Goal: Transaction & Acquisition: Purchase product/service

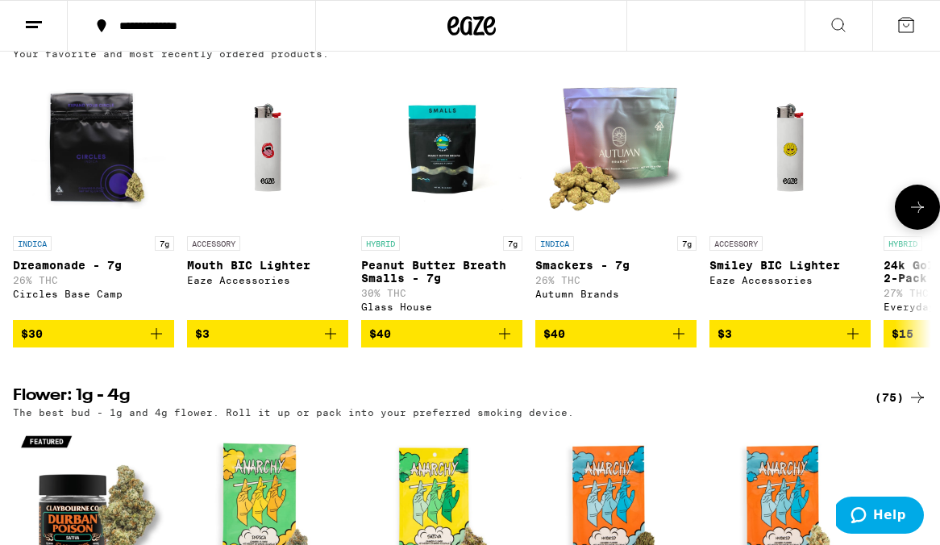
scroll to position [567, 0]
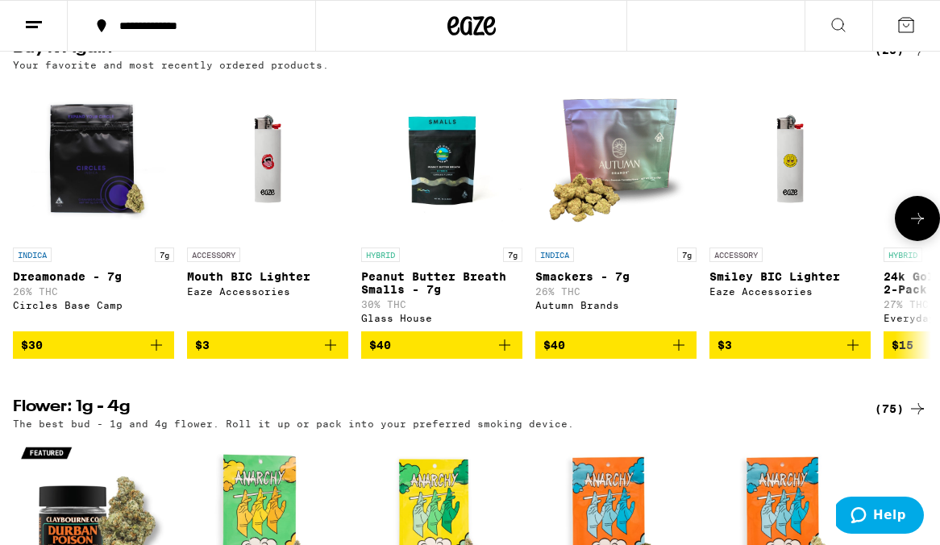
click at [905, 241] on button at bounding box center [917, 218] width 45 height 45
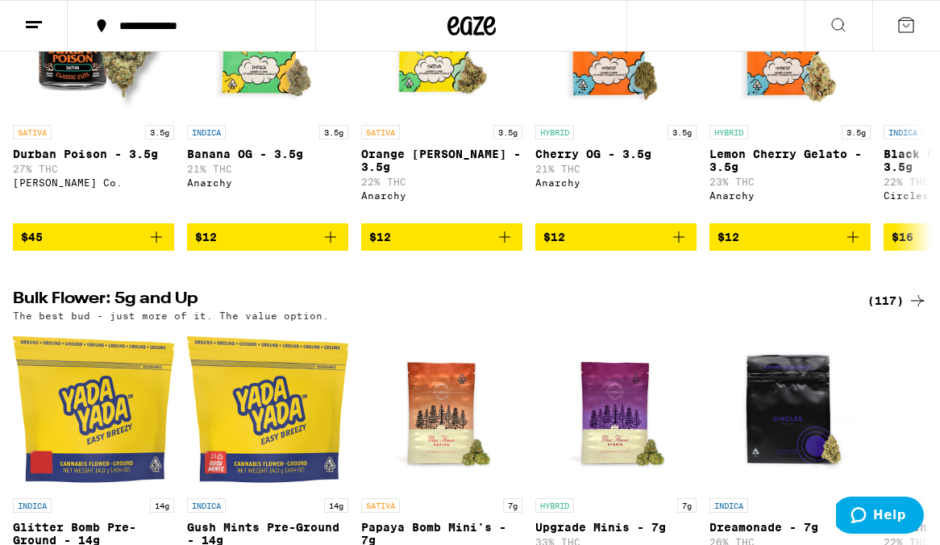
scroll to position [1260, 0]
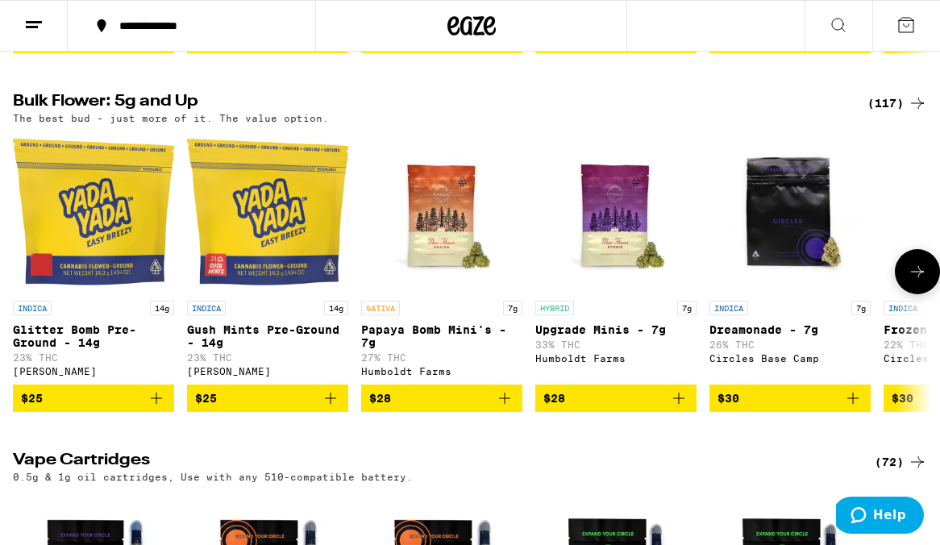
click at [501, 408] on icon "Add to bag" at bounding box center [504, 397] width 19 height 19
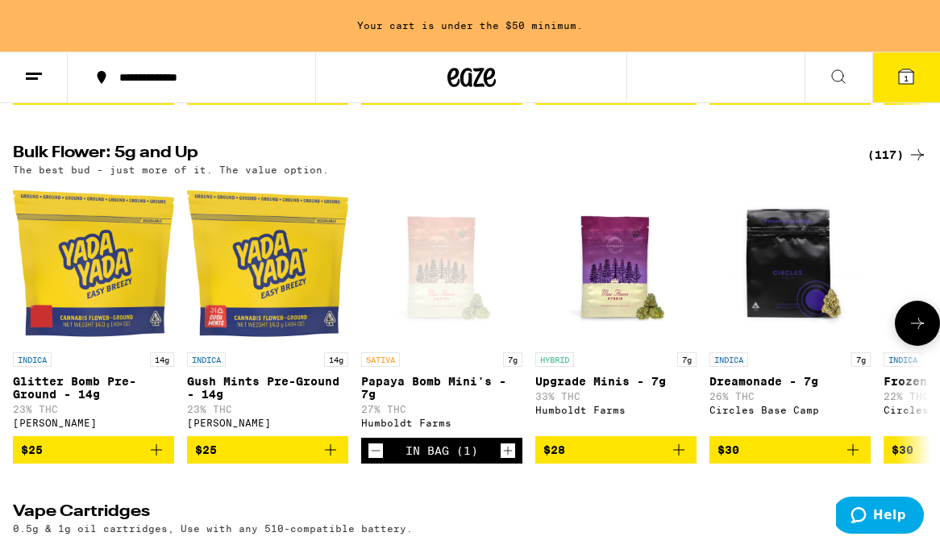
scroll to position [1312, 0]
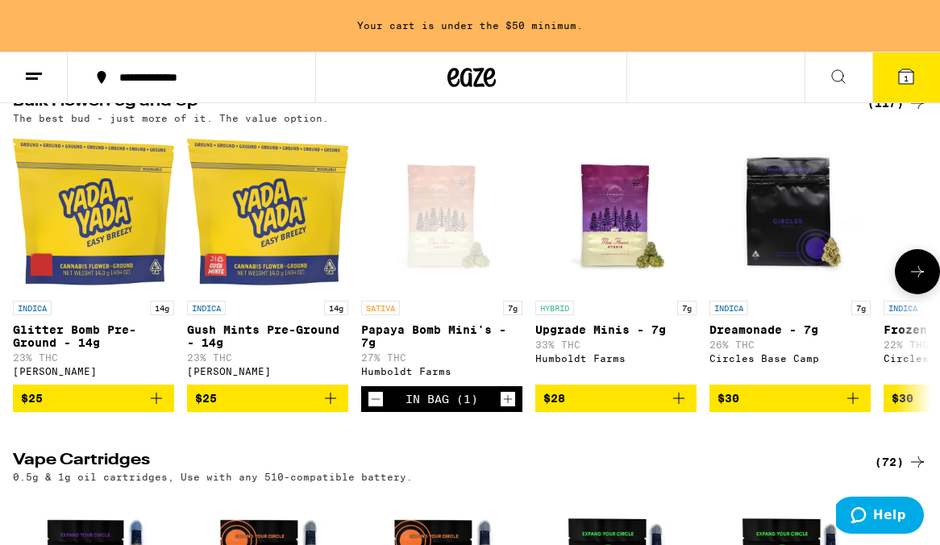
click at [679, 408] on icon "Add to bag" at bounding box center [678, 397] width 19 height 19
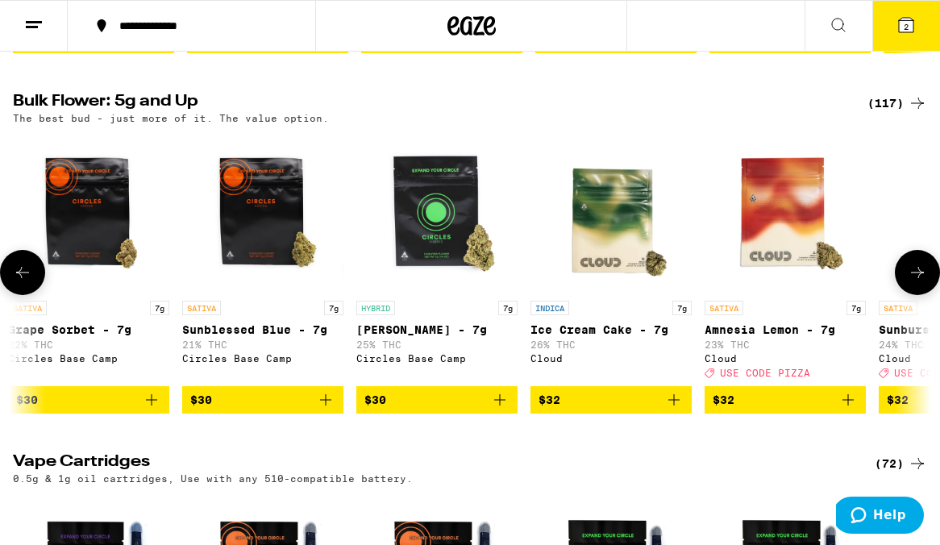
scroll to position [0, 1226]
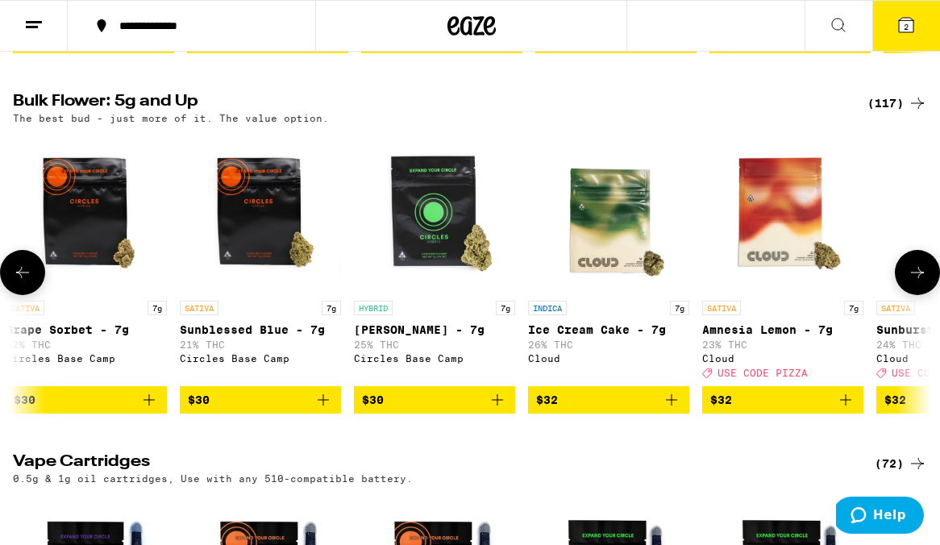
click at [668, 409] on icon "Add to bag" at bounding box center [671, 399] width 19 height 19
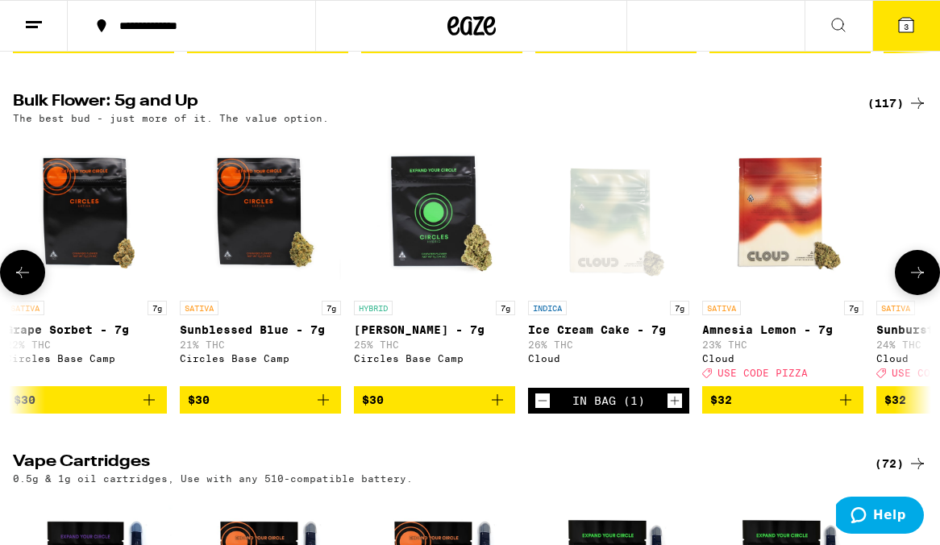
click at [897, 295] on button at bounding box center [917, 272] width 45 height 45
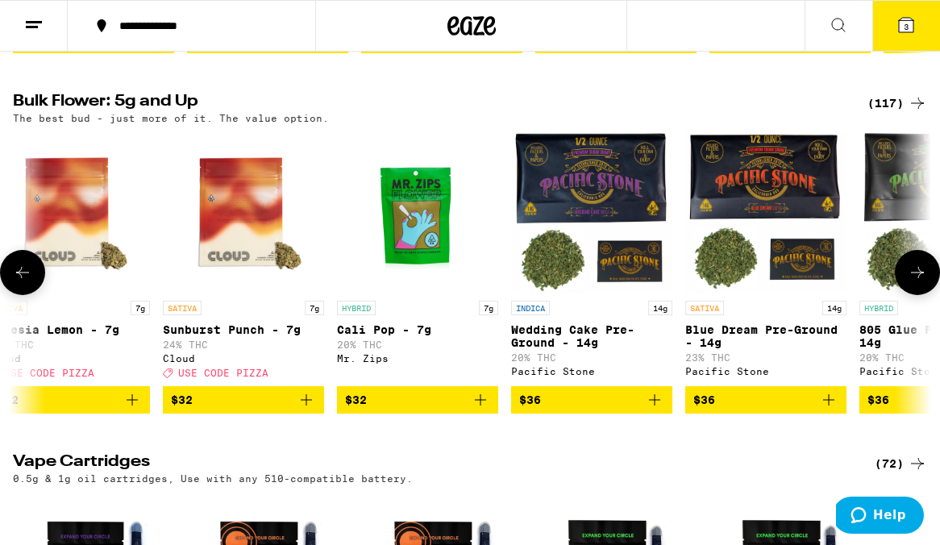
scroll to position [0, 1964]
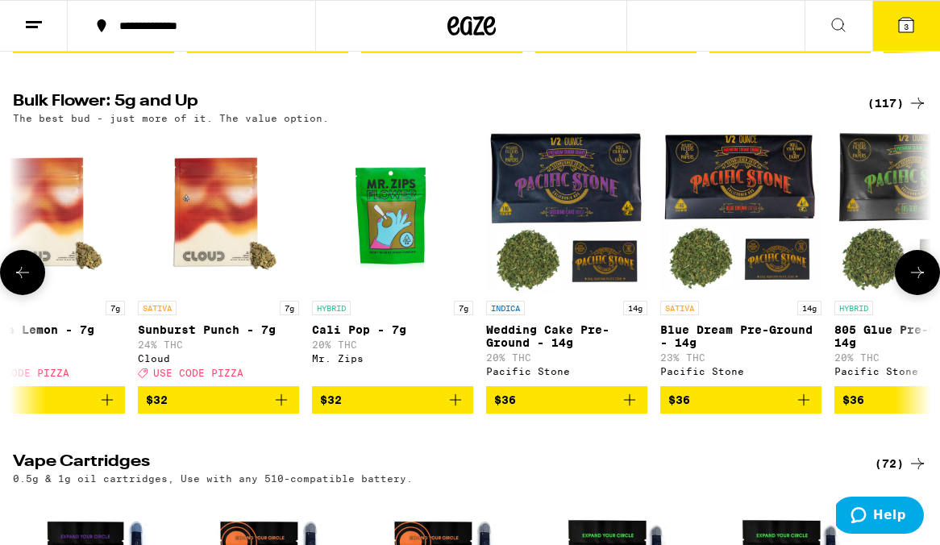
click at [908, 282] on icon at bounding box center [916, 272] width 19 height 19
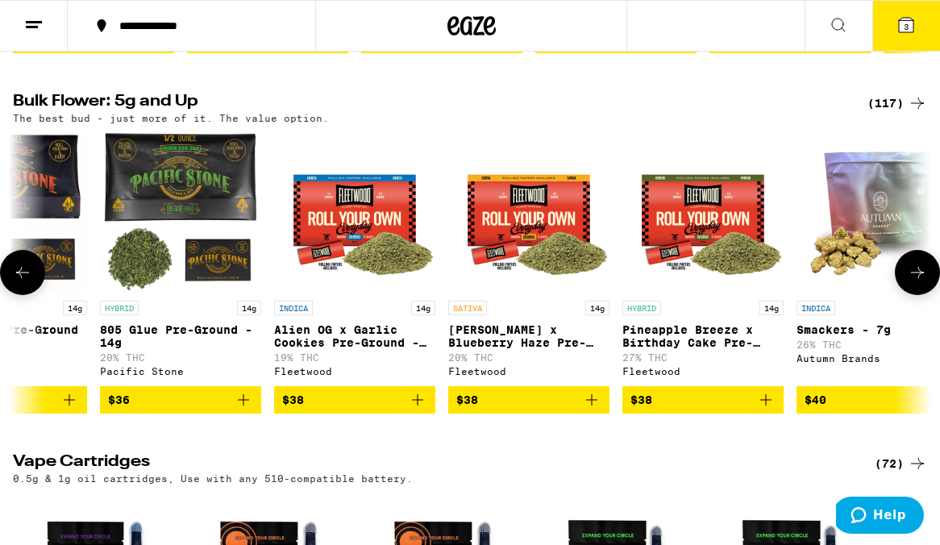
scroll to position [0, 2702]
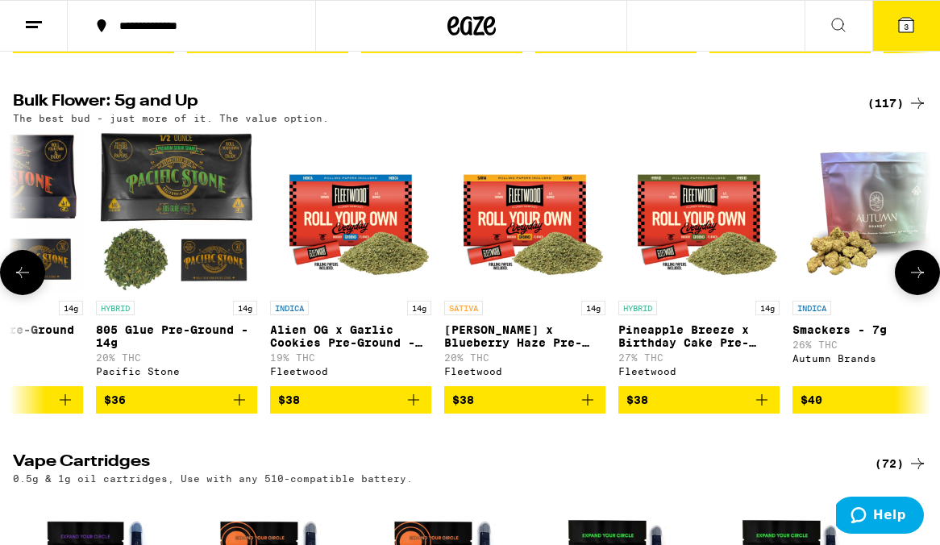
click at [908, 282] on icon at bounding box center [916, 272] width 19 height 19
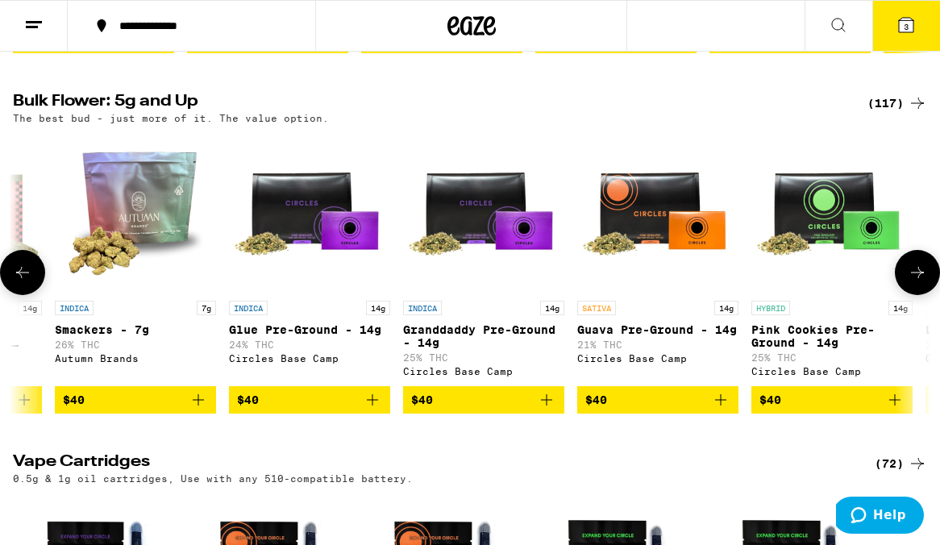
scroll to position [0, 3441]
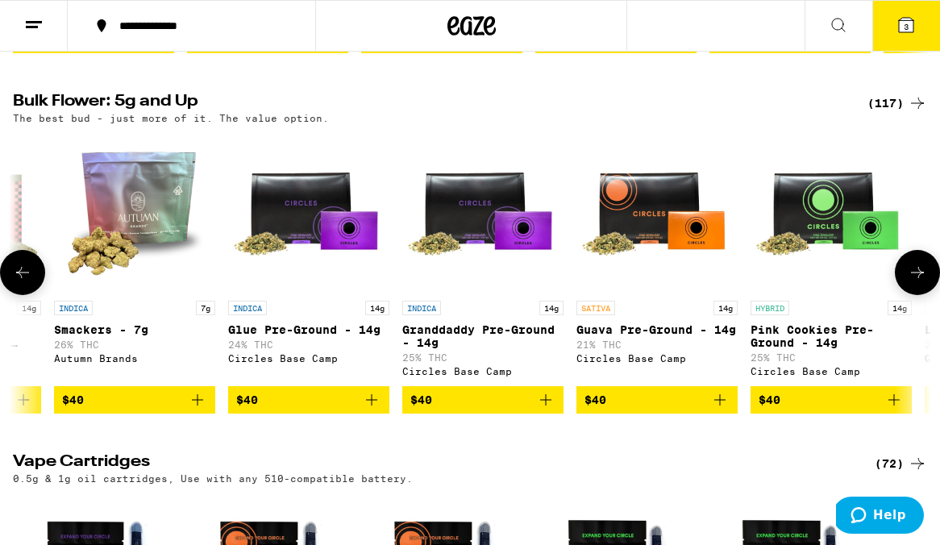
click at [907, 295] on button at bounding box center [917, 272] width 45 height 45
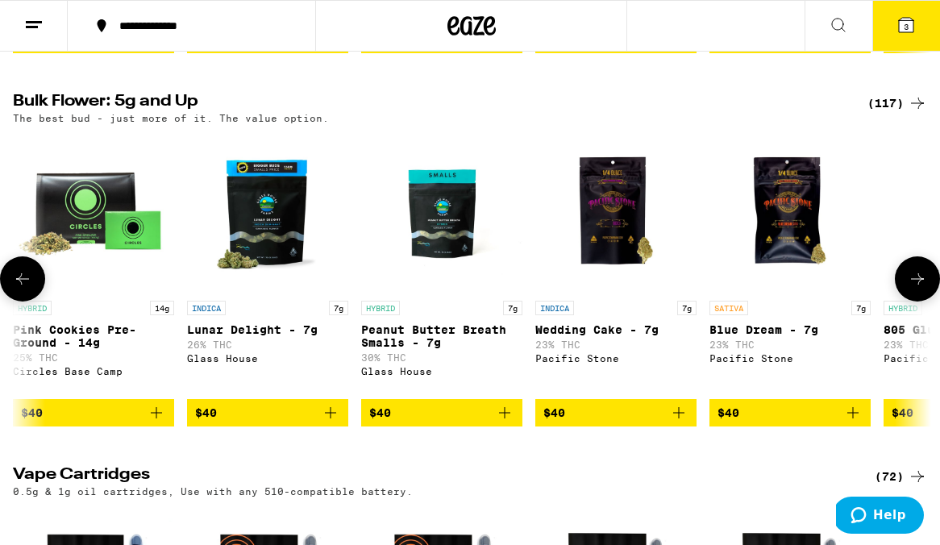
scroll to position [0, 4179]
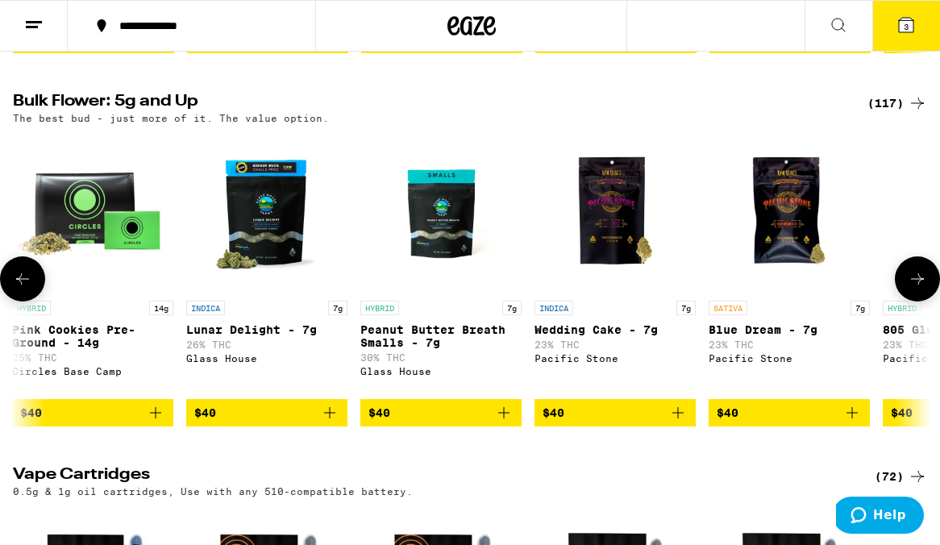
click at [904, 301] on button at bounding box center [917, 278] width 45 height 45
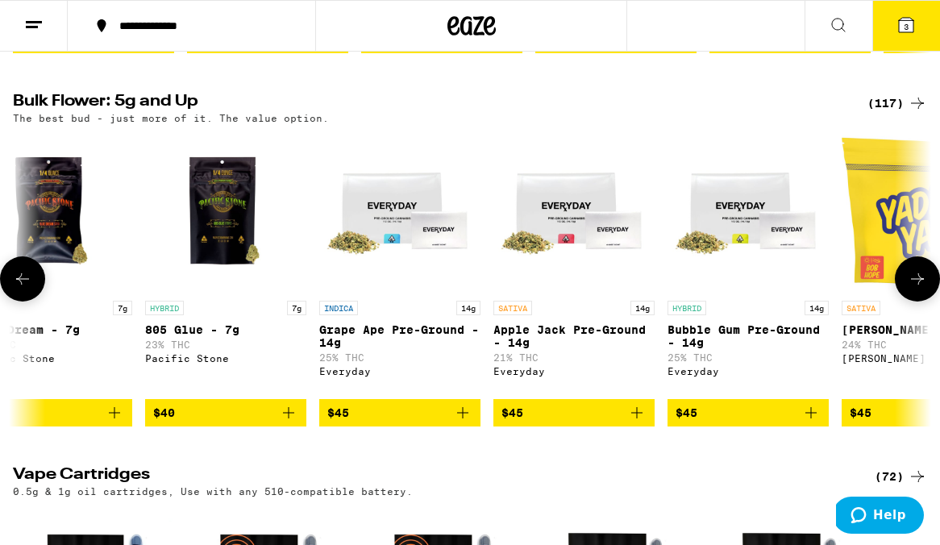
scroll to position [0, 4917]
click at [903, 301] on button at bounding box center [917, 278] width 45 height 45
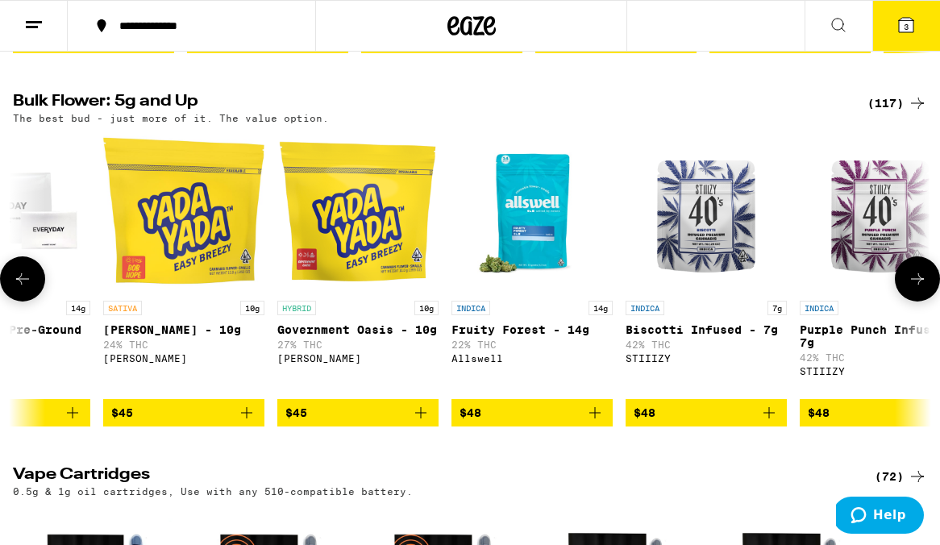
scroll to position [0, 5655]
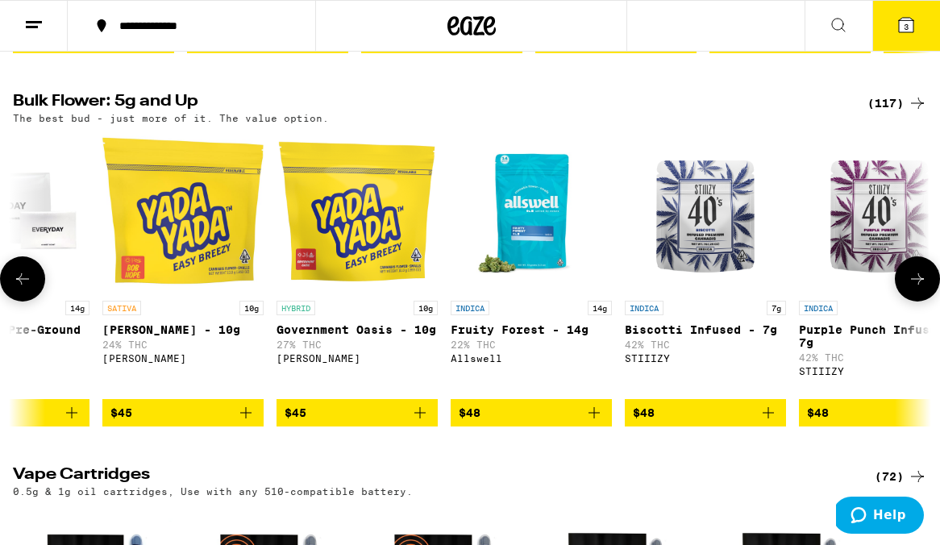
click at [770, 422] on icon "Add to bag" at bounding box center [767, 412] width 19 height 19
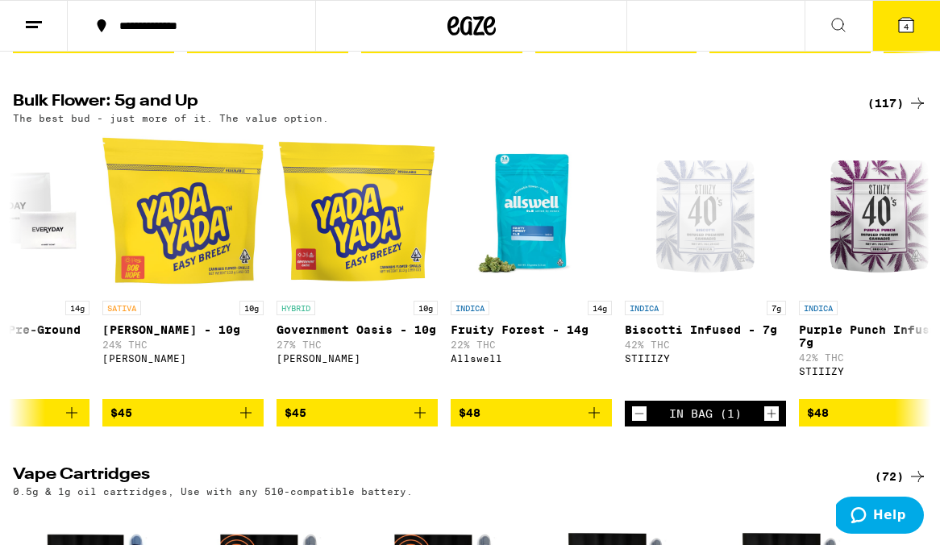
click at [903, 34] on icon at bounding box center [905, 24] width 19 height 19
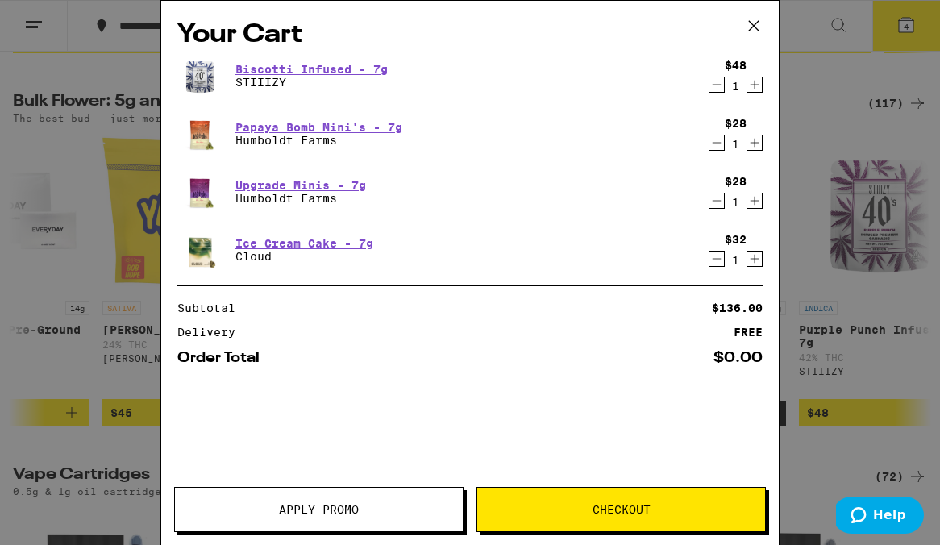
scroll to position [0, 5655]
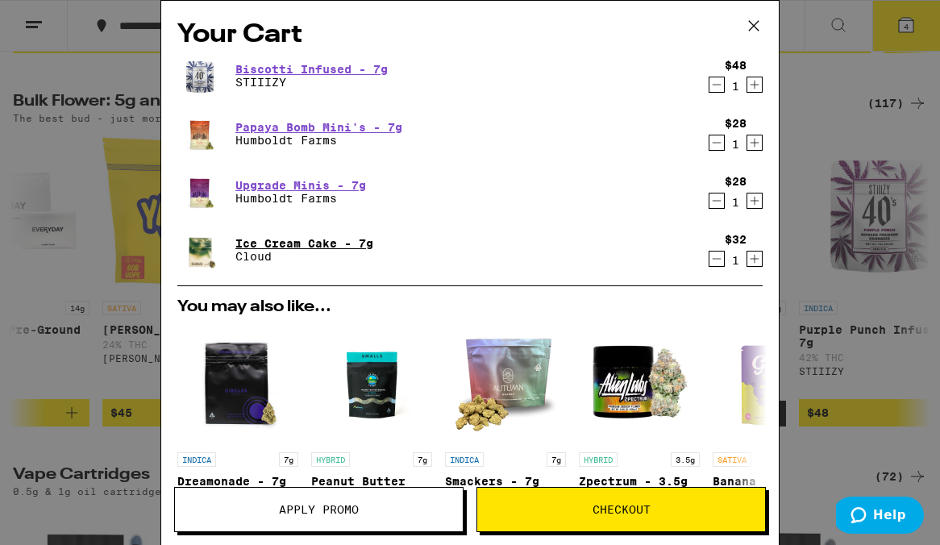
click at [307, 240] on link "Ice Cream Cake - 7g" at bounding box center [304, 243] width 138 height 13
click at [300, 66] on link "Biscotti Infused - 7g" at bounding box center [311, 69] width 152 height 13
click at [717, 262] on icon "Decrement" at bounding box center [716, 258] width 15 height 19
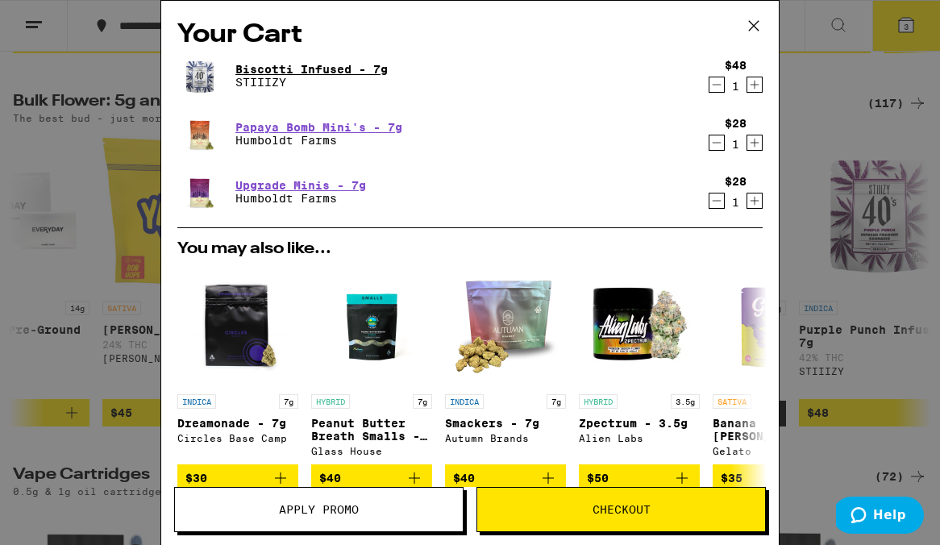
click at [280, 65] on link "Biscotti Infused - 7g" at bounding box center [311, 69] width 152 height 13
click at [314, 122] on link "Papaya Bomb Mini's - 7g" at bounding box center [318, 127] width 167 height 13
click at [308, 184] on link "Upgrade Minis - 7g" at bounding box center [300, 185] width 131 height 13
click at [295, 65] on link "Biscotti Infused - 7g" at bounding box center [311, 69] width 152 height 13
click at [334, 125] on link "Papaya Bomb Mini's - 7g" at bounding box center [318, 127] width 167 height 13
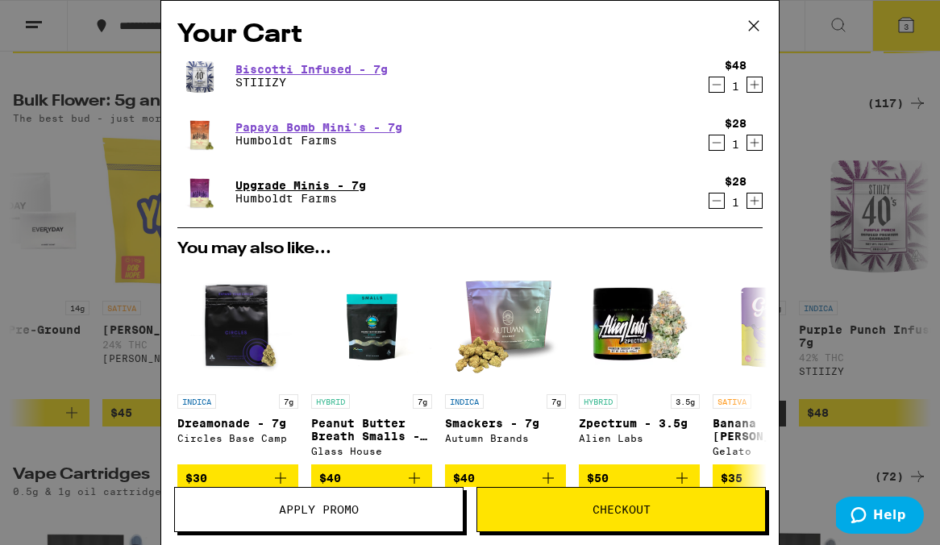
click at [305, 179] on link "Upgrade Minis - 7g" at bounding box center [300, 185] width 131 height 13
click at [322, 69] on link "Biscotti Infused - 7g" at bounding box center [311, 69] width 152 height 13
click at [279, 123] on link "Papaya Bomb Mini's - 7g" at bounding box center [318, 127] width 167 height 13
click at [274, 185] on link "Upgrade Minis - 7g" at bounding box center [300, 185] width 131 height 13
click at [321, 179] on link "Upgrade Minis - 7g" at bounding box center [300, 185] width 131 height 13
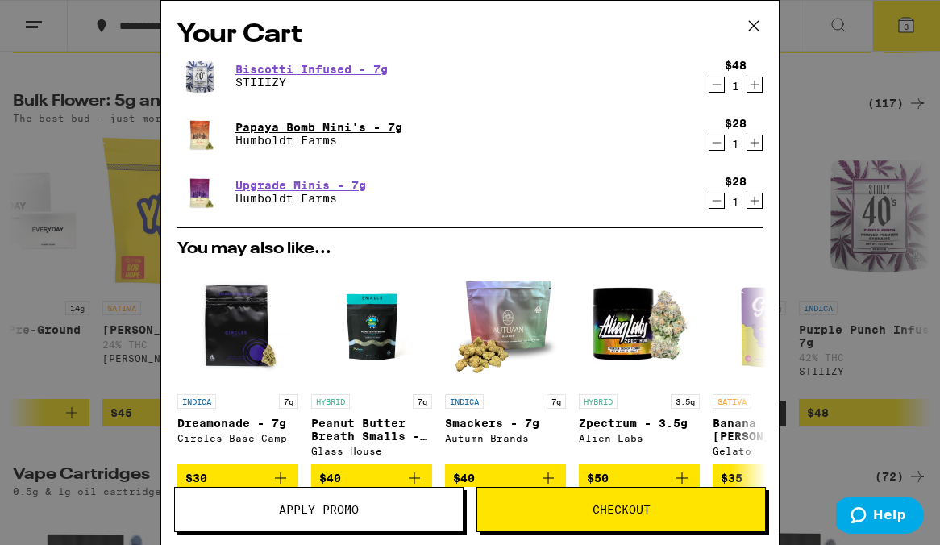
click at [317, 131] on link "Papaya Bomb Mini's - 7g" at bounding box center [318, 127] width 167 height 13
click at [289, 69] on link "Biscotti Infused - 7g" at bounding box center [311, 69] width 152 height 13
click at [297, 128] on link "Papaya Bomb Mini's - 7g" at bounding box center [318, 127] width 167 height 13
click at [308, 179] on link "Upgrade Minis - 7g" at bounding box center [300, 185] width 131 height 13
click at [274, 68] on link "Biscotti Infused - 7g" at bounding box center [311, 69] width 152 height 13
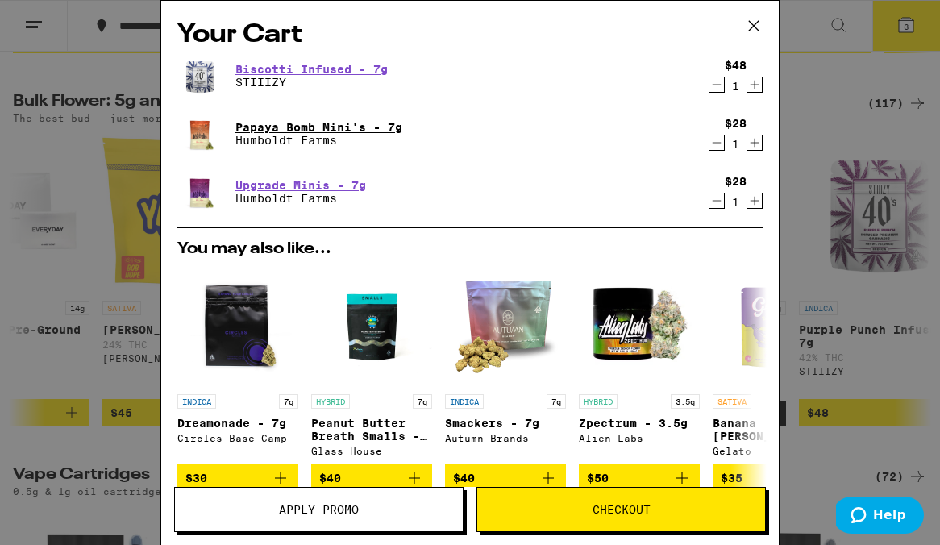
click at [273, 123] on link "Papaya Bomb Mini's - 7g" at bounding box center [318, 127] width 167 height 13
click at [288, 179] on link "Upgrade Minis - 7g" at bounding box center [300, 185] width 131 height 13
click at [315, 64] on link "Biscotti Infused - 7g" at bounding box center [311, 69] width 152 height 13
click at [302, 182] on link "Upgrade Minis - 7g" at bounding box center [300, 185] width 131 height 13
click at [313, 130] on link "Papaya Bomb Mini's - 7g" at bounding box center [318, 127] width 167 height 13
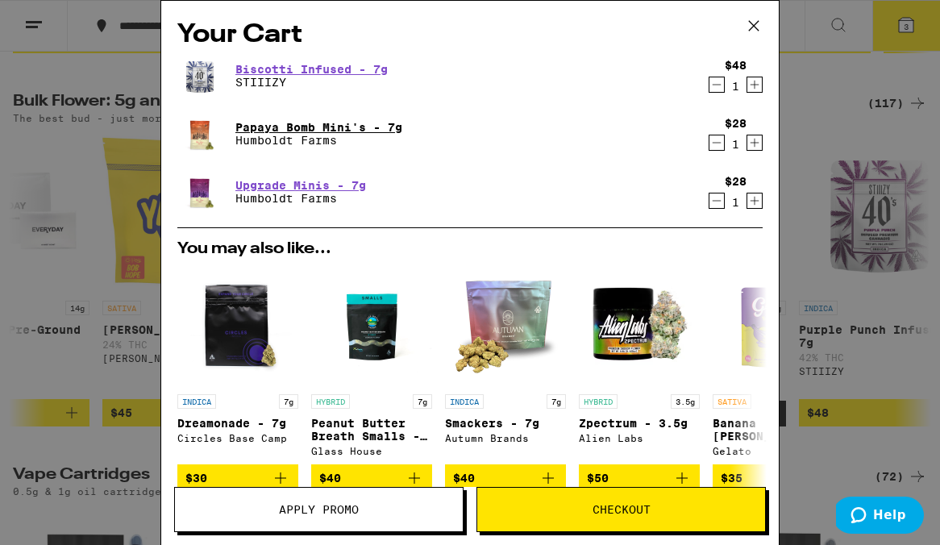
click at [296, 133] on link "Papaya Bomb Mini's - 7g" at bounding box center [318, 127] width 167 height 13
click at [318, 185] on link "Upgrade Minis - 7g" at bounding box center [300, 185] width 131 height 13
click at [326, 65] on link "Biscotti Infused - 7g" at bounding box center [311, 69] width 152 height 13
click at [272, 127] on link "Papaya Bomb Mini's - 7g" at bounding box center [318, 127] width 167 height 13
click at [288, 187] on link "Upgrade Minis - 7g" at bounding box center [300, 185] width 131 height 13
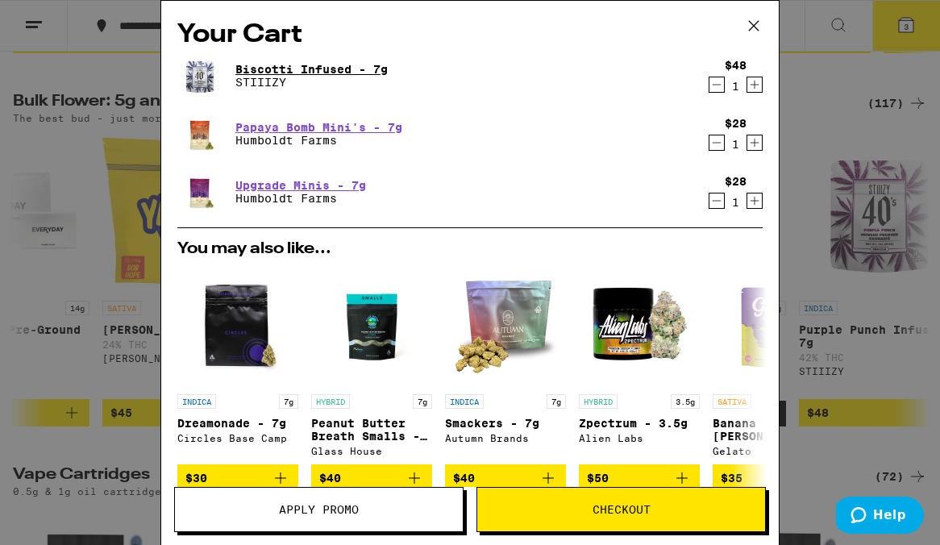
click at [307, 73] on link "Biscotti Infused - 7g" at bounding box center [311, 69] width 152 height 13
click at [654, 500] on button "Checkout" at bounding box center [620, 509] width 289 height 45
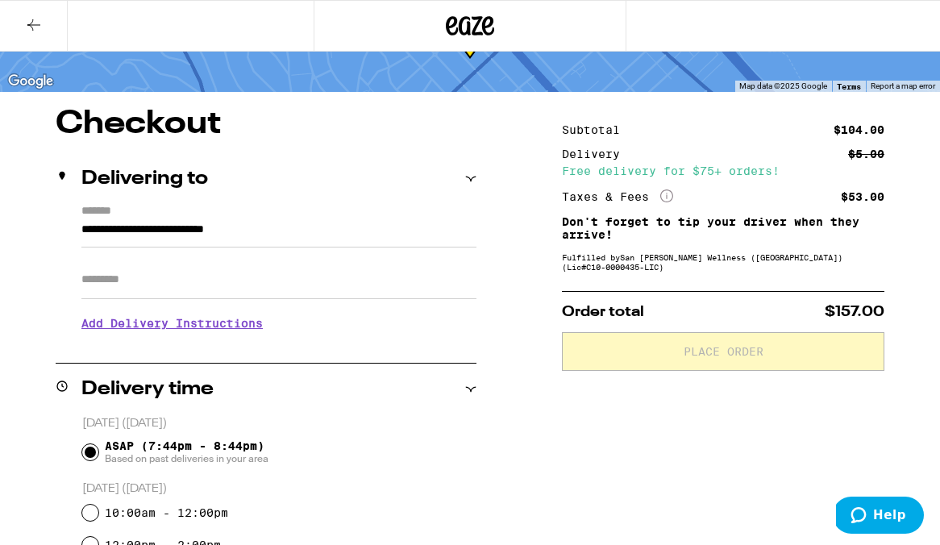
scroll to position [417, 0]
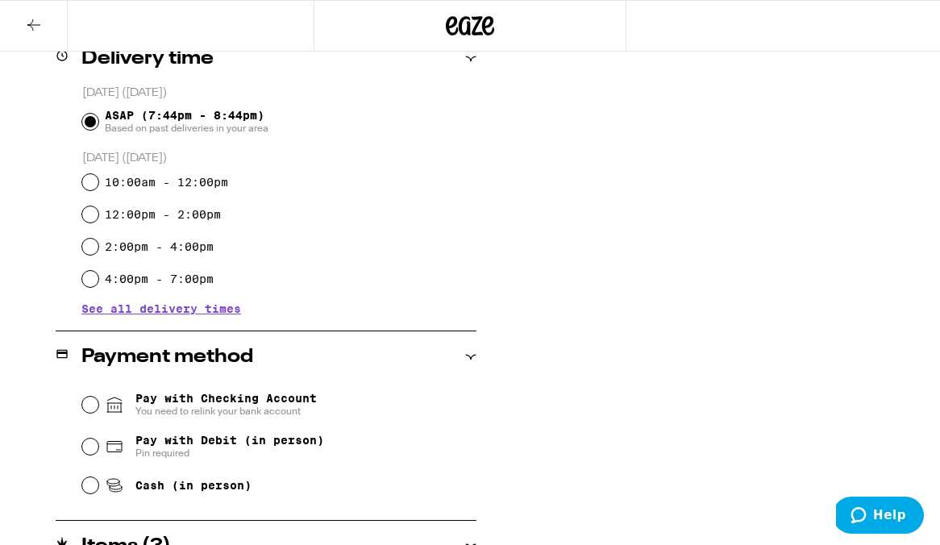
click at [233, 446] on span "Pay with Debit (in person)" at bounding box center [229, 440] width 189 height 13
click at [98, 446] on input "Pay with Debit (in person) Pin required" at bounding box center [90, 446] width 16 height 16
radio input "true"
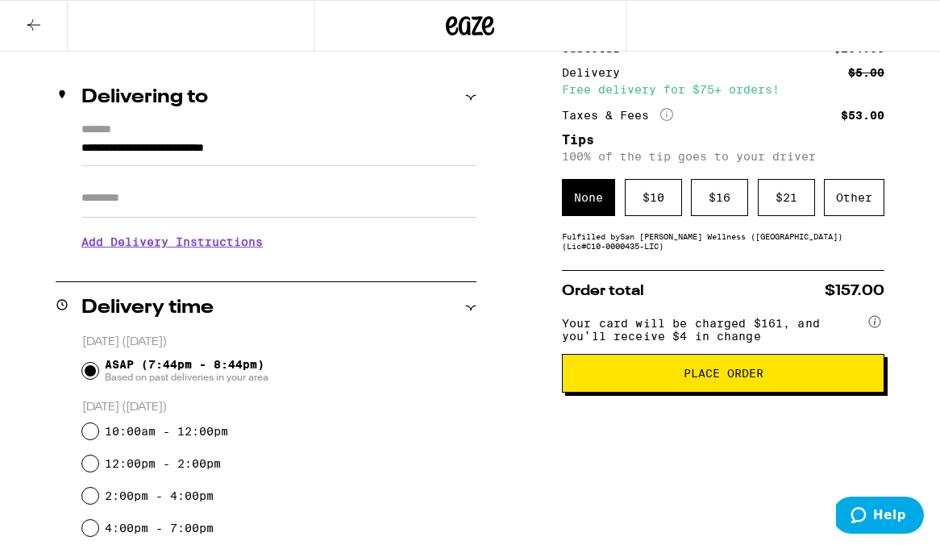
scroll to position [179, 0]
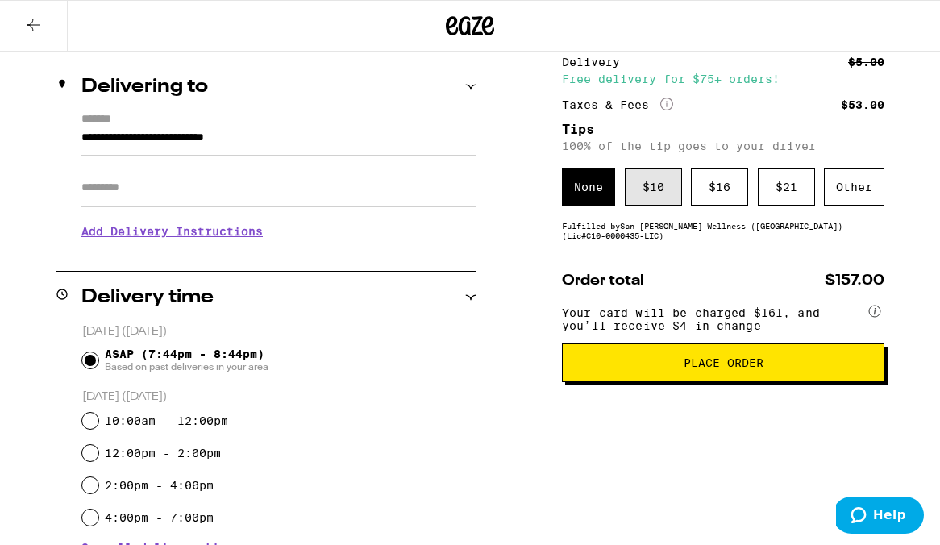
click at [665, 184] on div "$ 10" at bounding box center [653, 186] width 57 height 37
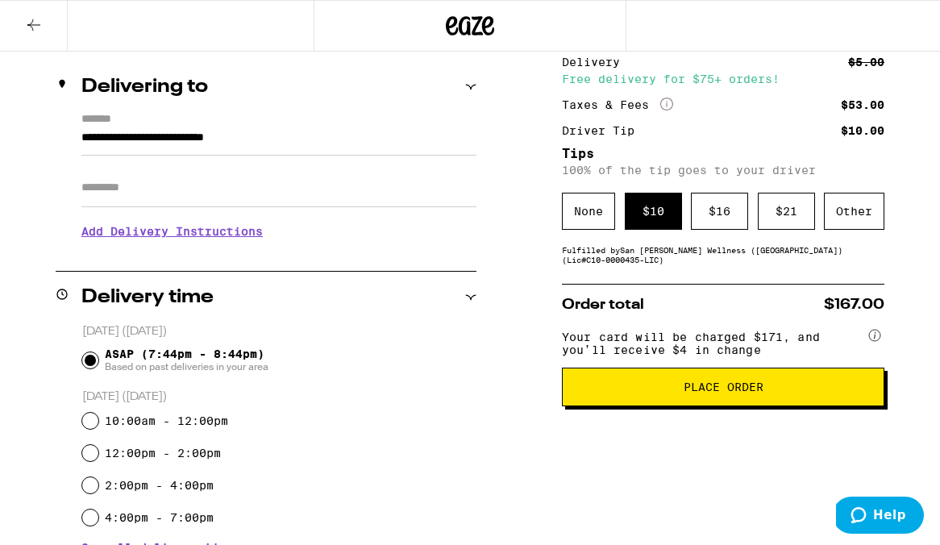
click at [730, 392] on span "Place Order" at bounding box center [723, 386] width 80 height 11
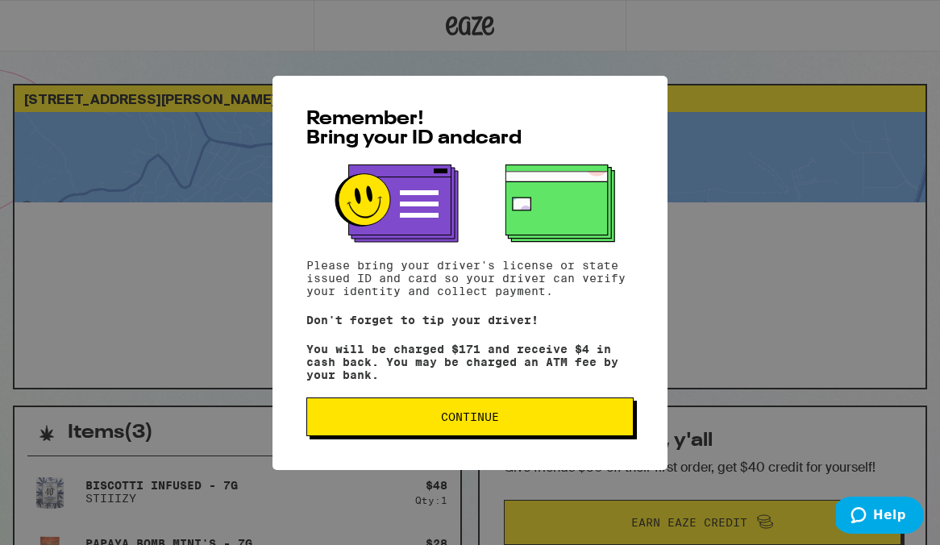
click at [461, 434] on button "Continue" at bounding box center [469, 416] width 327 height 39
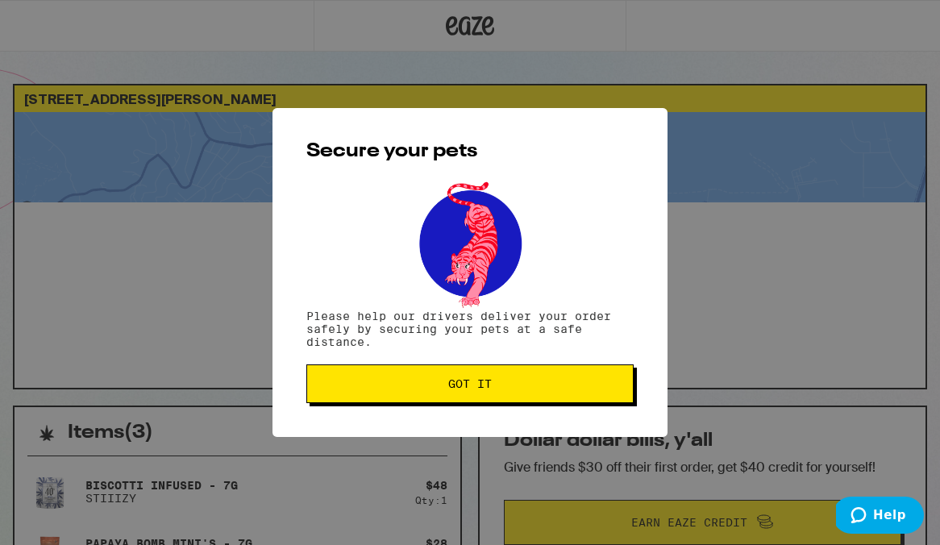
click at [475, 383] on span "Got it" at bounding box center [470, 383] width 44 height 11
